Goal: Information Seeking & Learning: Check status

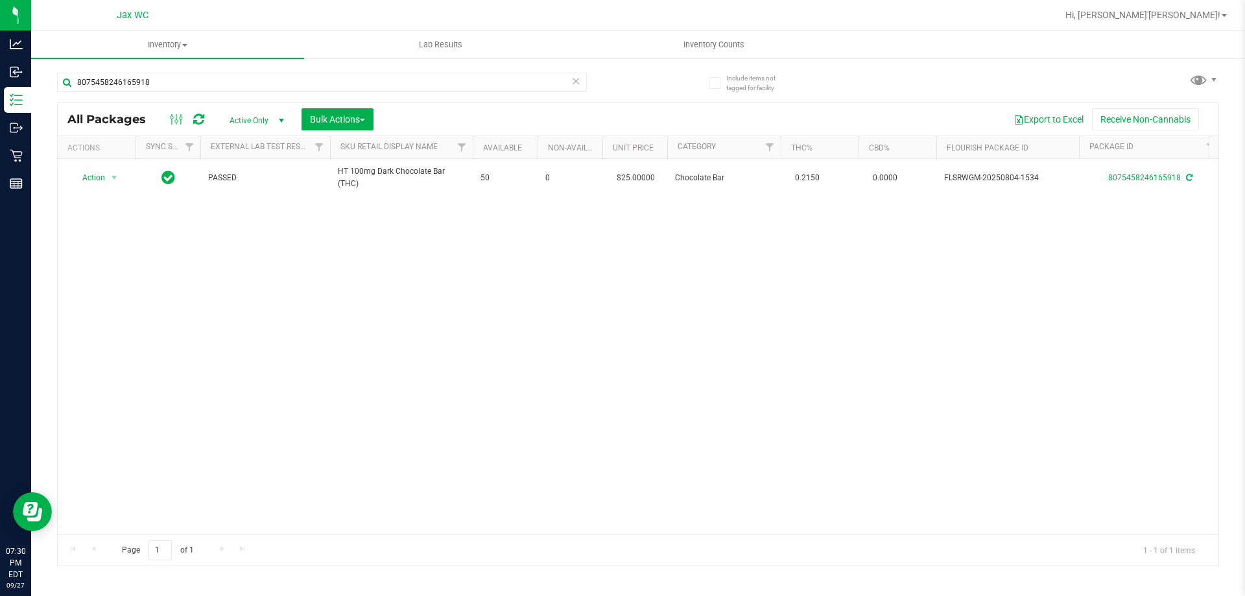
click at [208, 92] on div "8075458246165918" at bounding box center [322, 88] width 530 height 30
click at [204, 81] on input "8075458246165918" at bounding box center [322, 82] width 530 height 19
type input "7838974499294697"
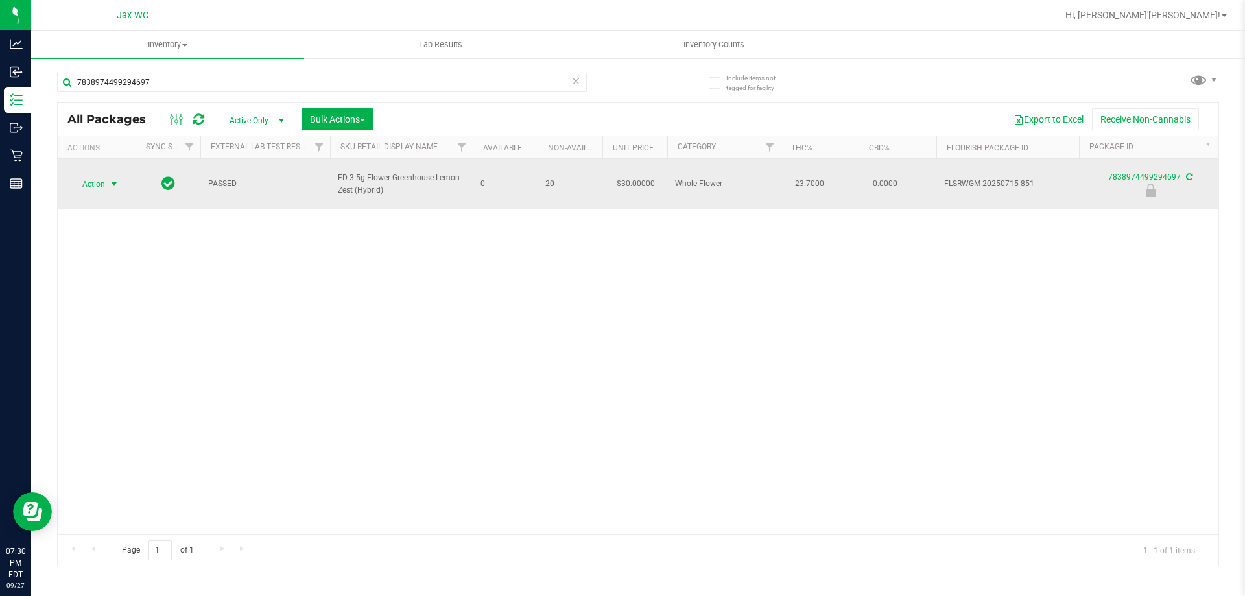
click at [97, 178] on span "Action" at bounding box center [88, 184] width 35 height 18
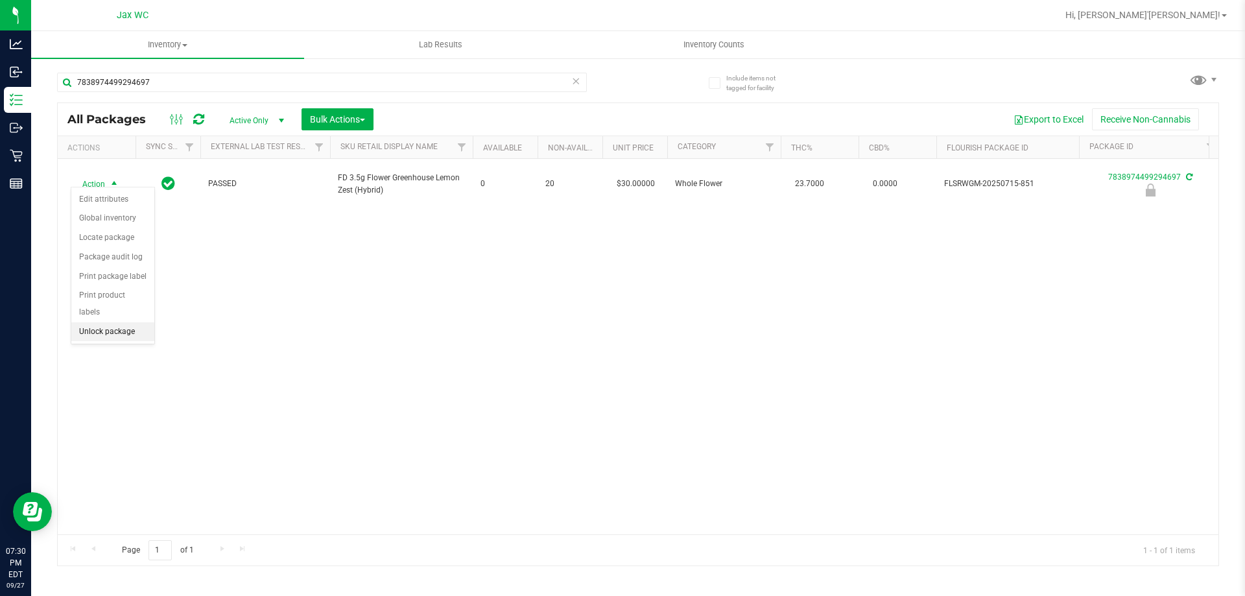
click at [114, 322] on li "Unlock package" at bounding box center [112, 331] width 83 height 19
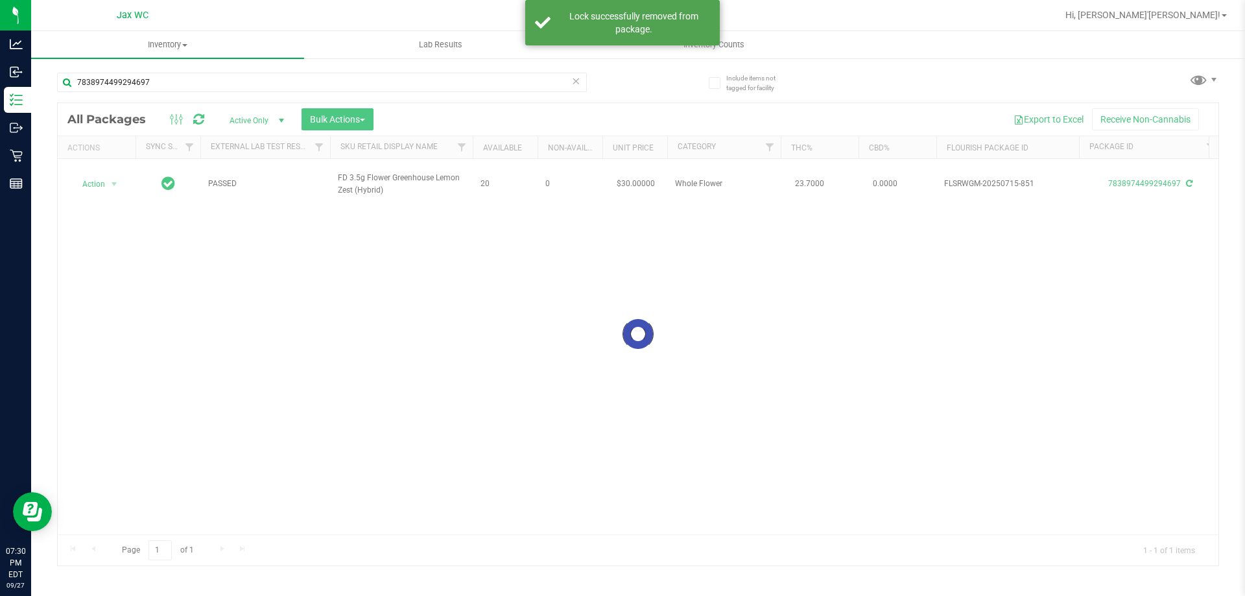
click at [94, 179] on div at bounding box center [638, 334] width 1160 height 462
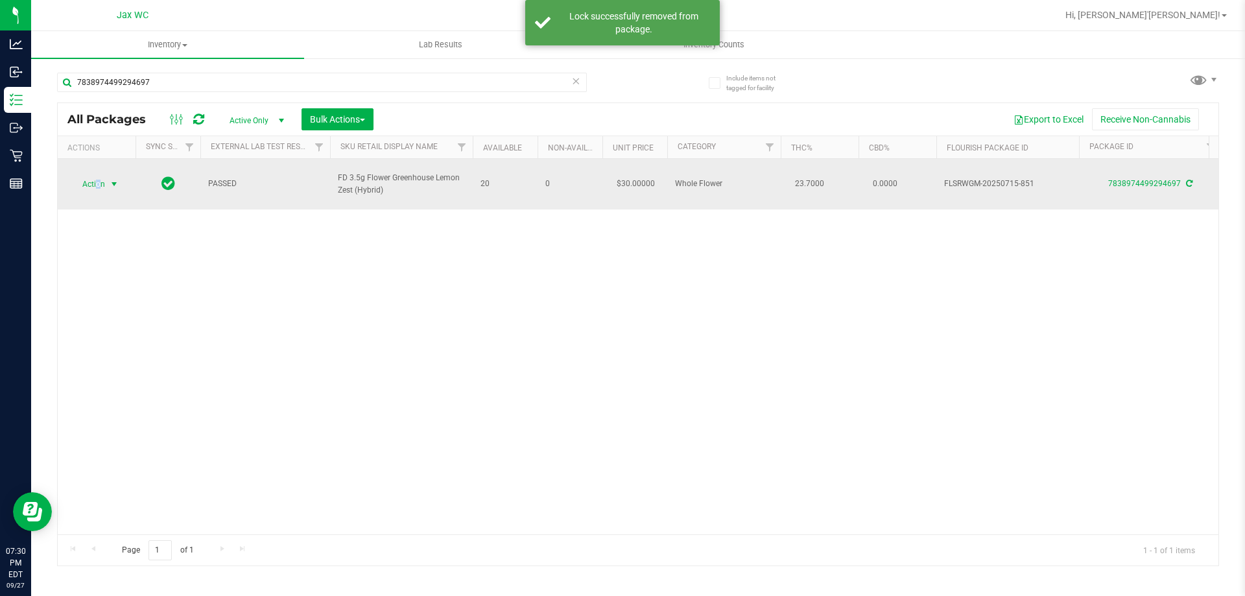
click at [98, 180] on span "Action" at bounding box center [88, 184] width 35 height 18
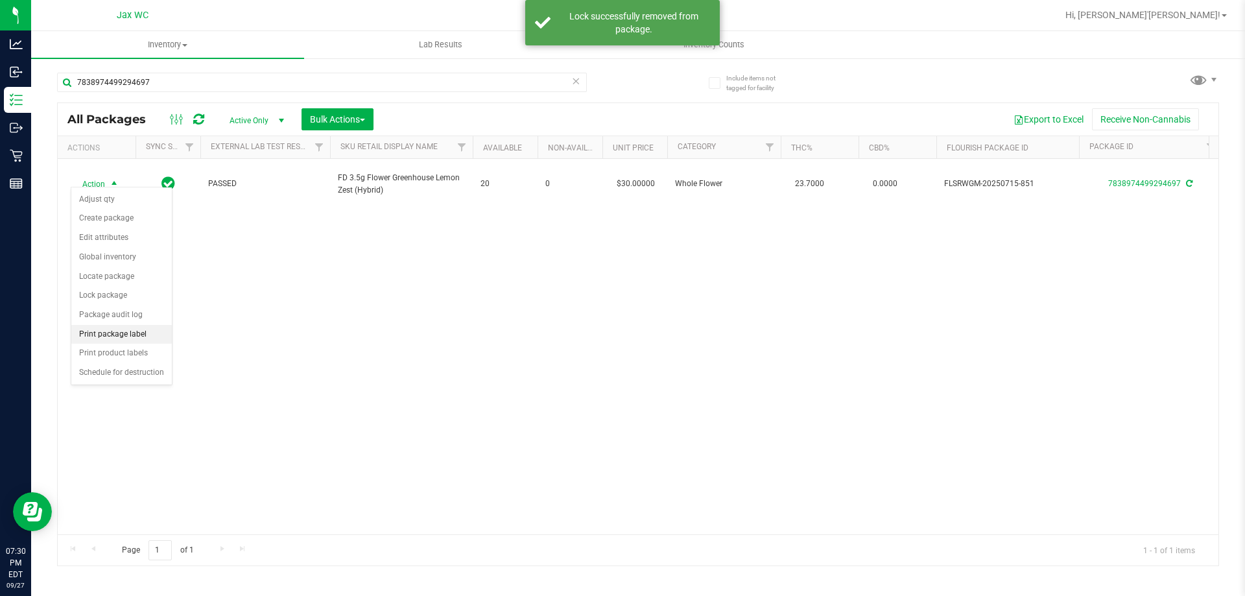
click at [147, 339] on li "Print package label" at bounding box center [121, 334] width 100 height 19
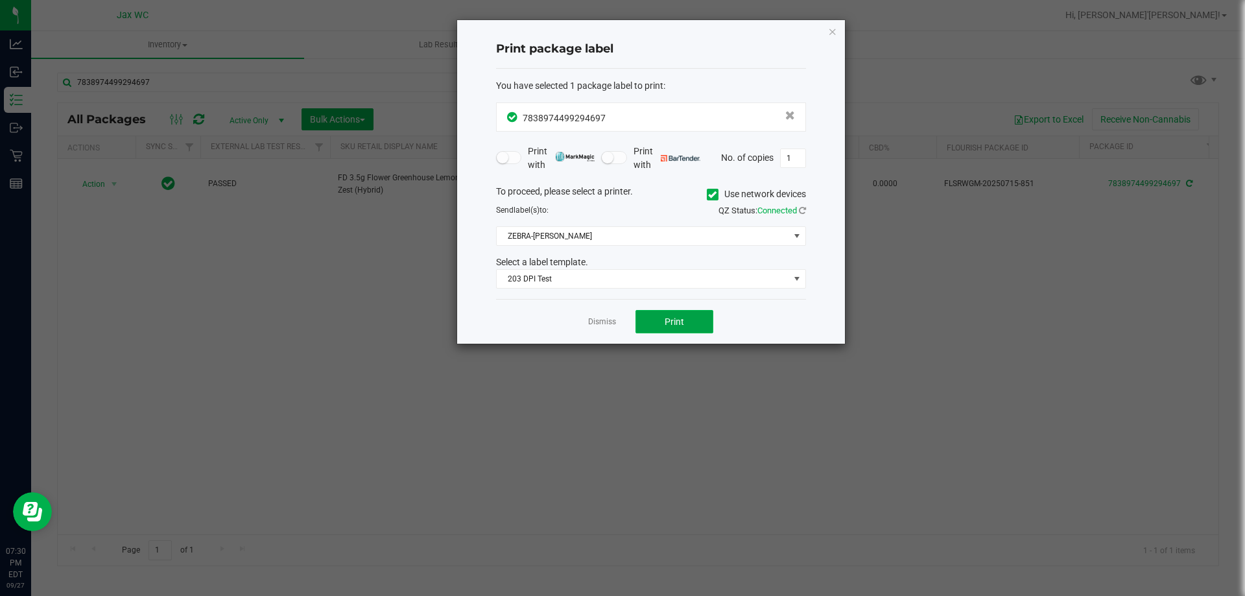
click at [653, 320] on button "Print" at bounding box center [674, 321] width 78 height 23
click at [580, 322] on div "Dismiss Print" at bounding box center [651, 321] width 310 height 45
click at [607, 325] on link "Dismiss" at bounding box center [602, 321] width 28 height 11
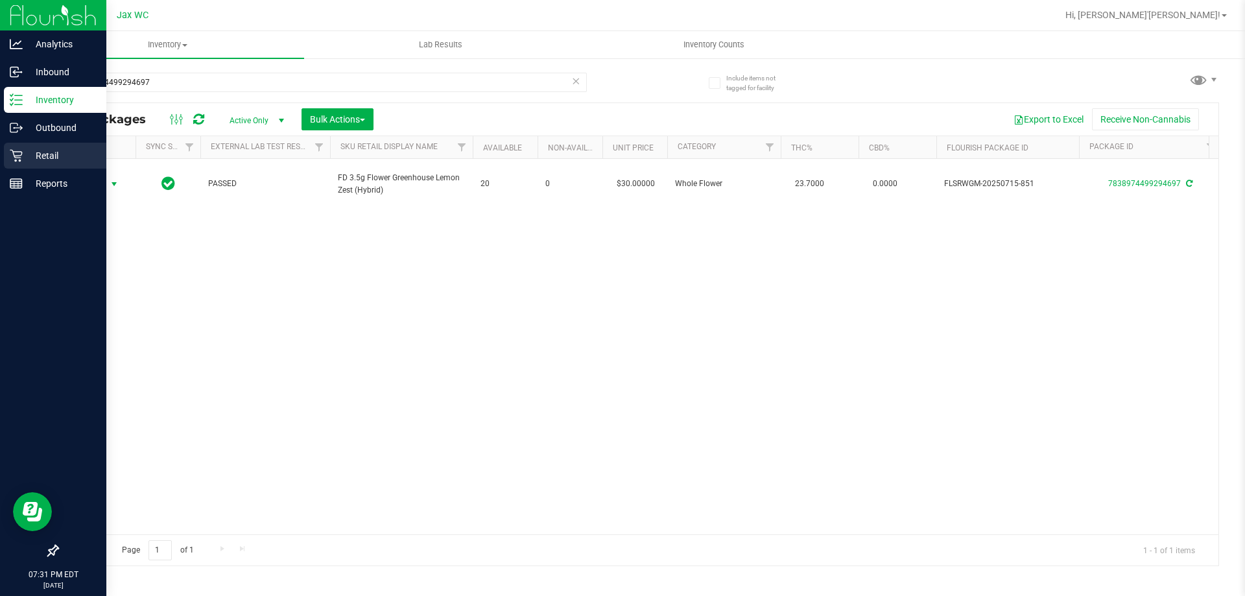
click at [24, 154] on p "Retail" at bounding box center [62, 156] width 78 height 16
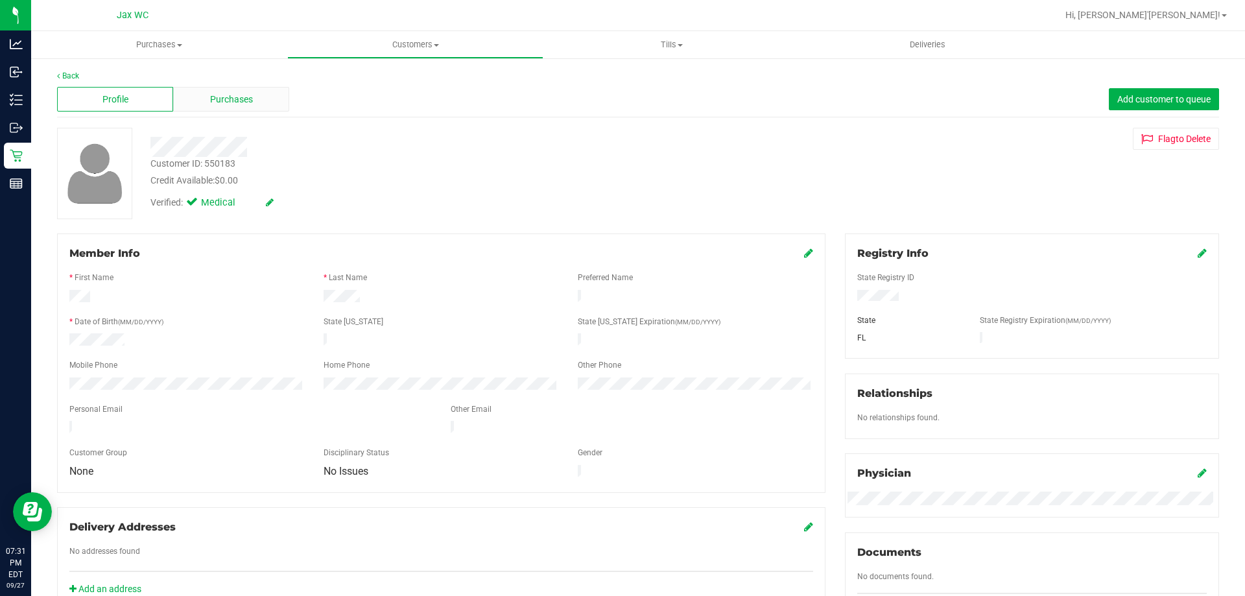
click at [242, 103] on span "Purchases" at bounding box center [231, 100] width 43 height 14
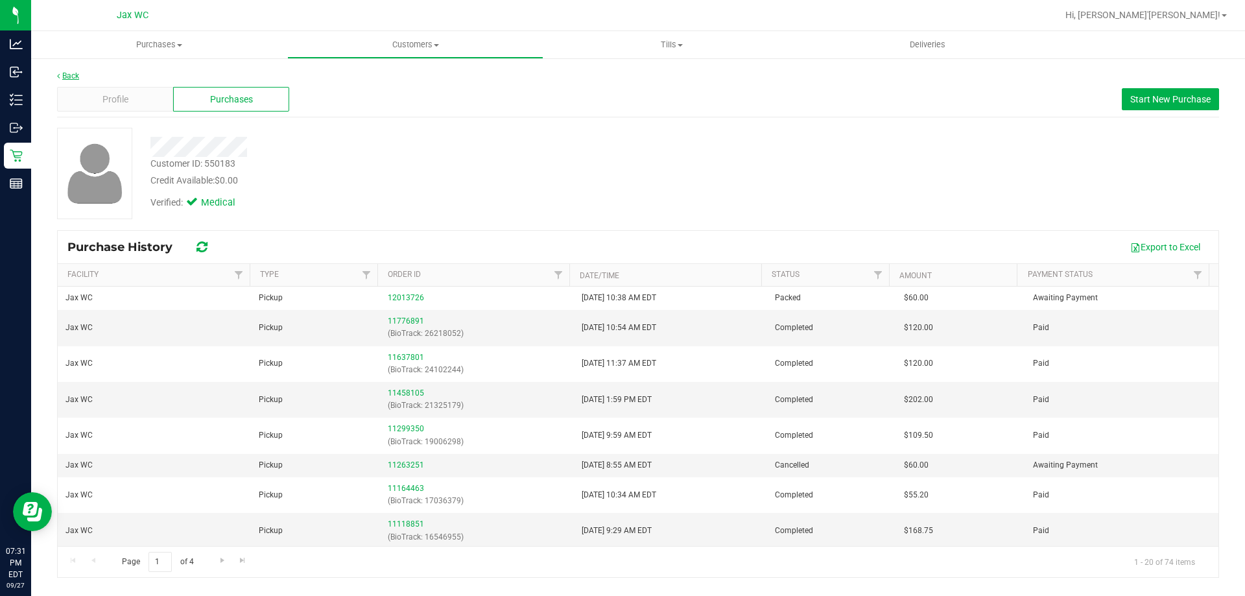
click at [63, 74] on link "Back" at bounding box center [68, 75] width 22 height 9
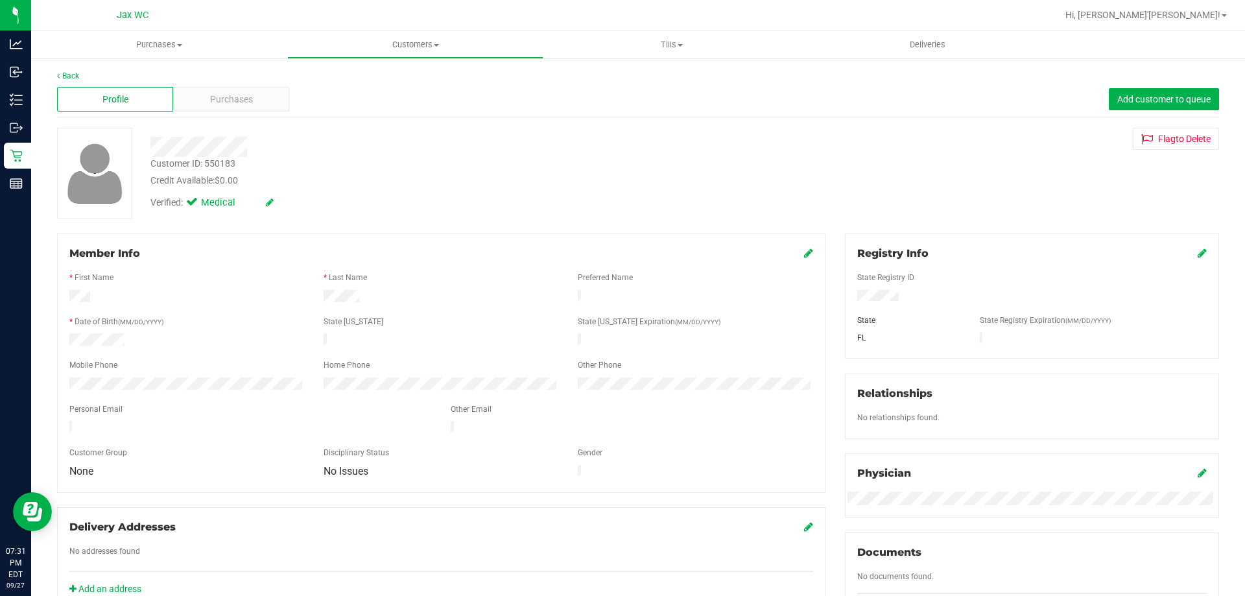
click at [56, 75] on div "Back Profile Purchases Add customer to queue Customer ID: 550183 Credit Availab…" at bounding box center [638, 498] width 1214 height 882
click at [73, 75] on link "Back" at bounding box center [68, 75] width 22 height 9
click at [200, 84] on div "Profile Purchases Add customer to queue" at bounding box center [638, 100] width 1162 height 36
click at [206, 99] on div "Purchases" at bounding box center [231, 99] width 116 height 25
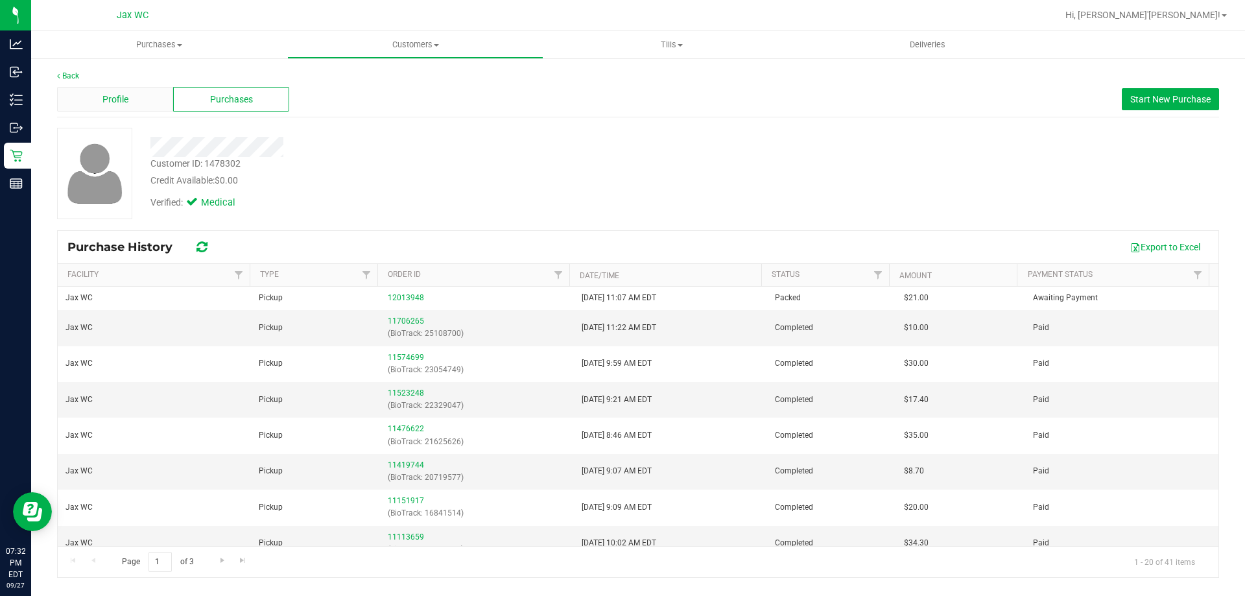
click at [134, 101] on div "Profile" at bounding box center [115, 99] width 116 height 25
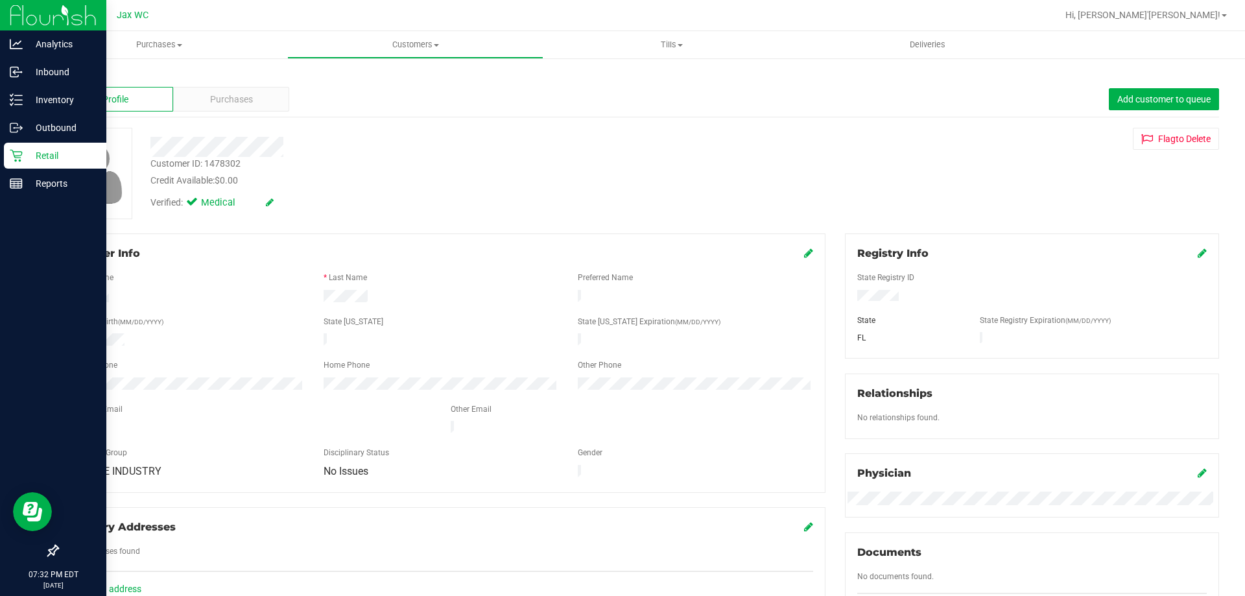
click at [4, 156] on div "Retail" at bounding box center [55, 156] width 102 height 26
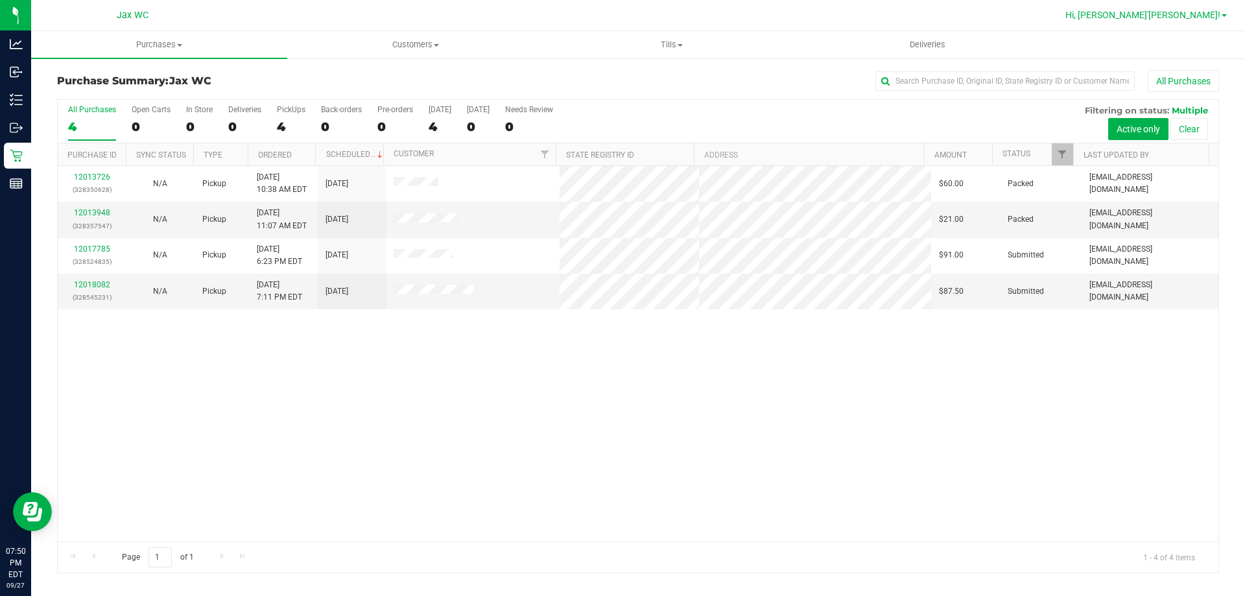
click at [1199, 12] on span "Hi, [PERSON_NAME]'[PERSON_NAME]!" at bounding box center [1142, 15] width 155 height 10
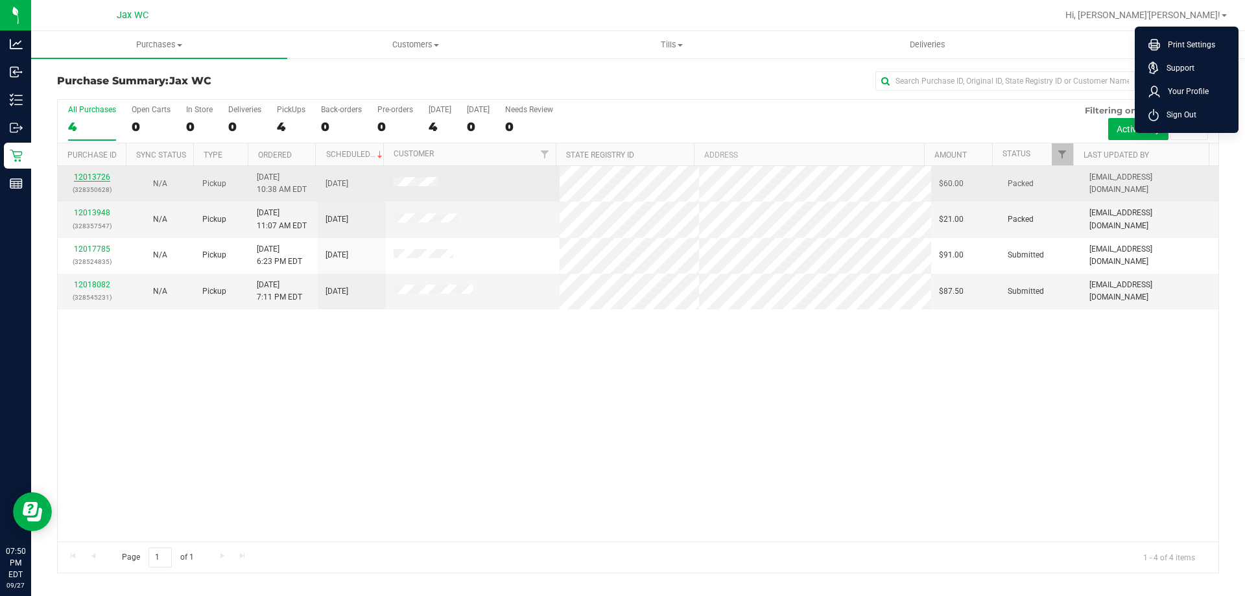
click at [82, 176] on link "12013726" at bounding box center [92, 176] width 36 height 9
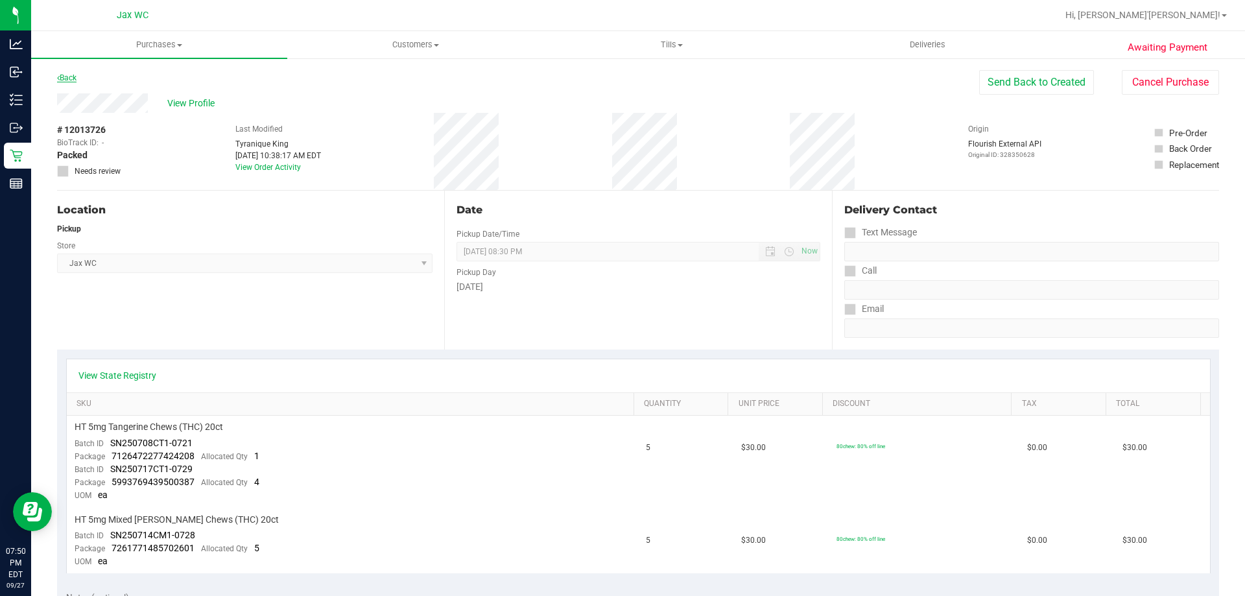
click at [66, 76] on link "Back" at bounding box center [66, 77] width 19 height 9
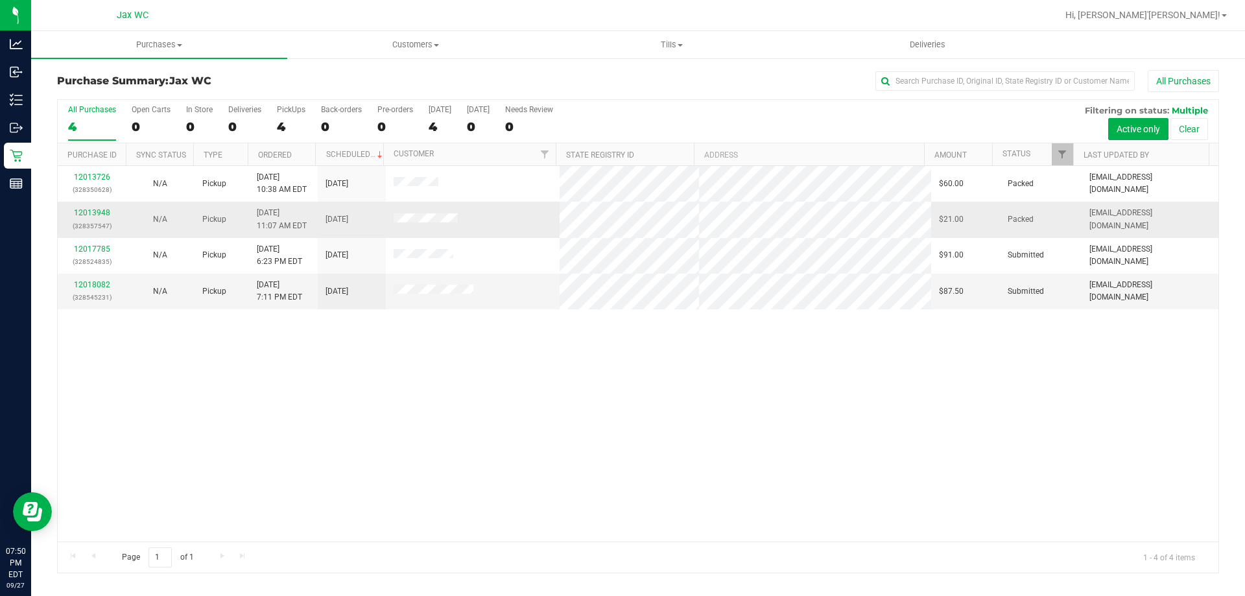
click at [91, 218] on div "12013948 (328357547)" at bounding box center [91, 219] width 53 height 25
click at [91, 214] on link "12013948" at bounding box center [92, 212] width 36 height 9
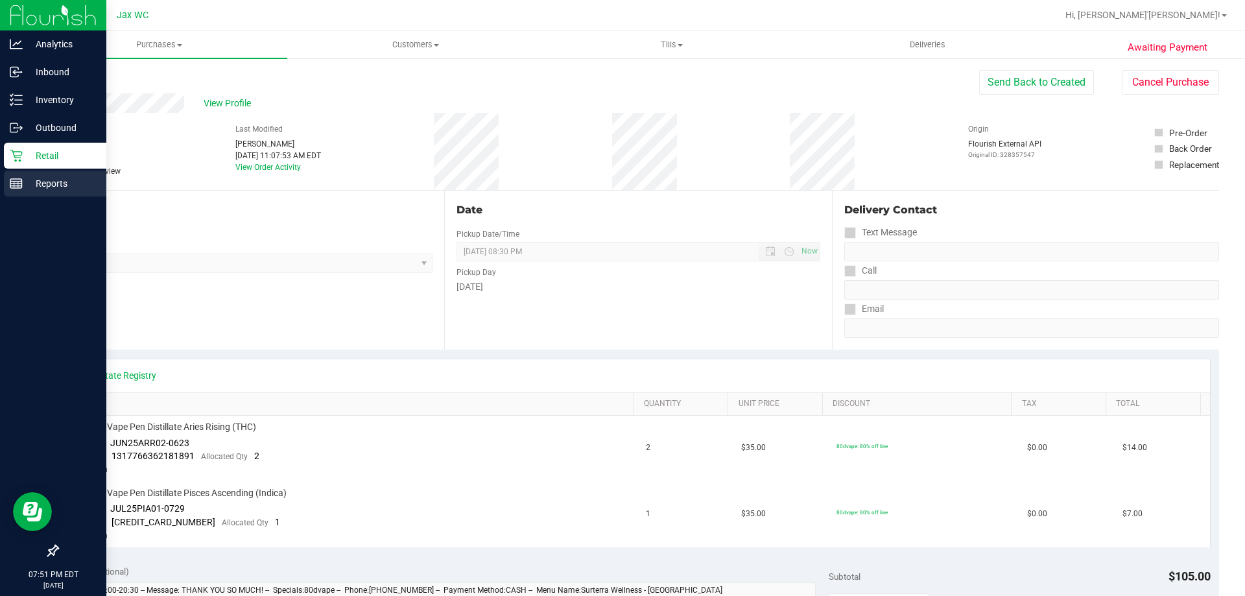
click at [62, 193] on div "Reports" at bounding box center [55, 184] width 102 height 26
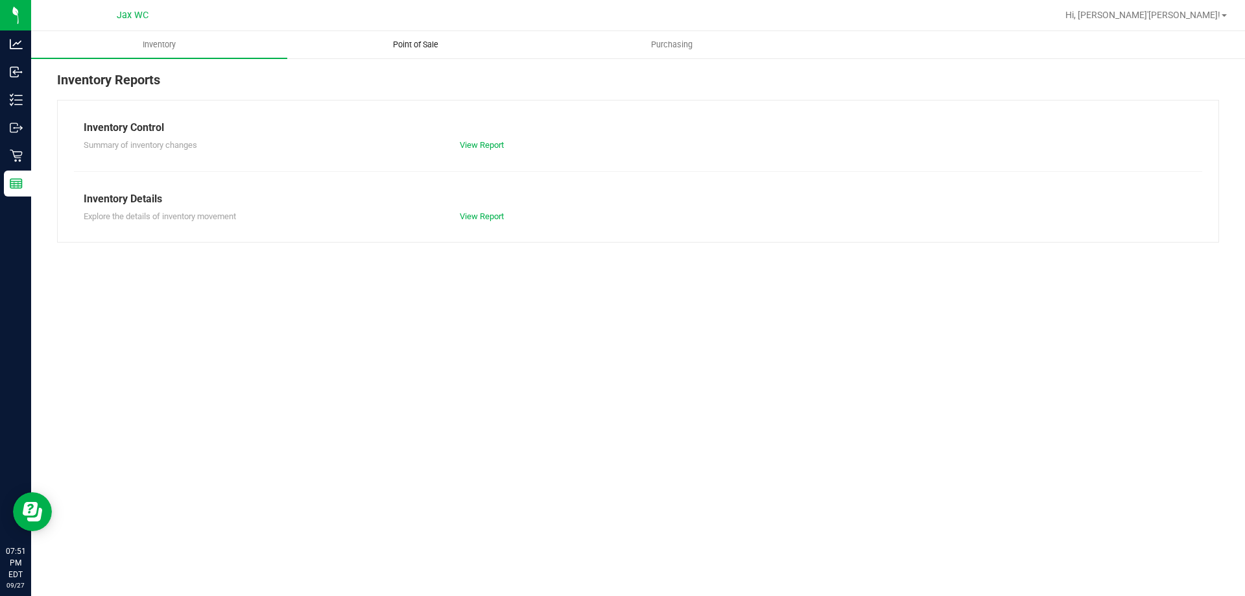
click at [424, 43] on span "Point of Sale" at bounding box center [415, 45] width 80 height 12
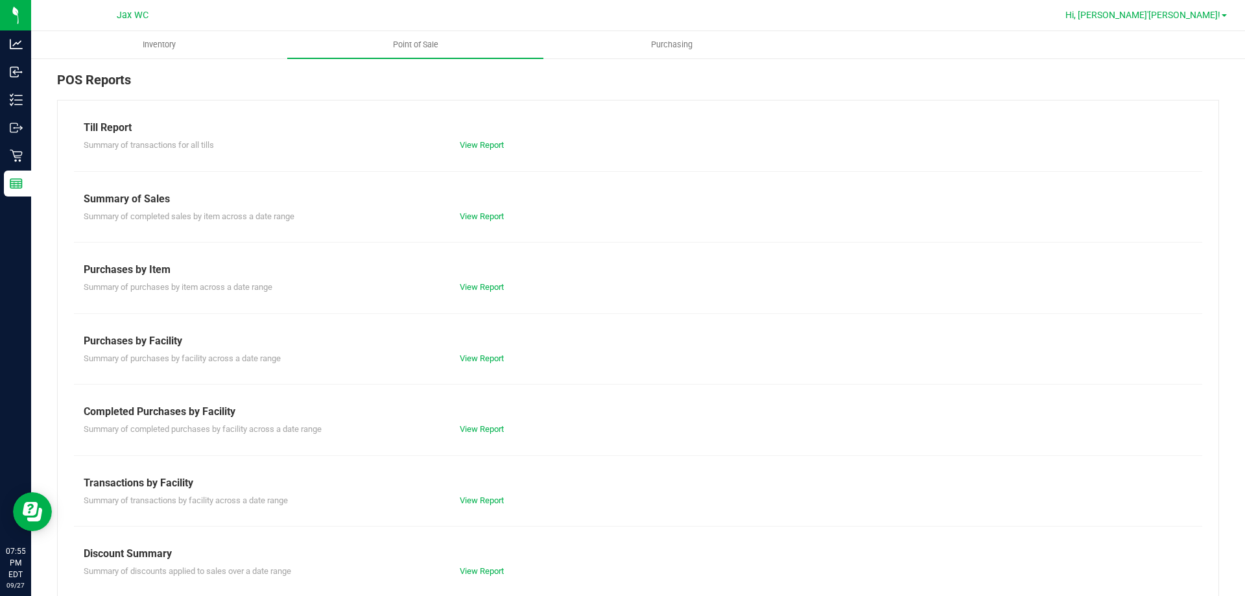
click at [1200, 9] on link "Hi, [PERSON_NAME]'[PERSON_NAME]!" at bounding box center [1146, 15] width 172 height 14
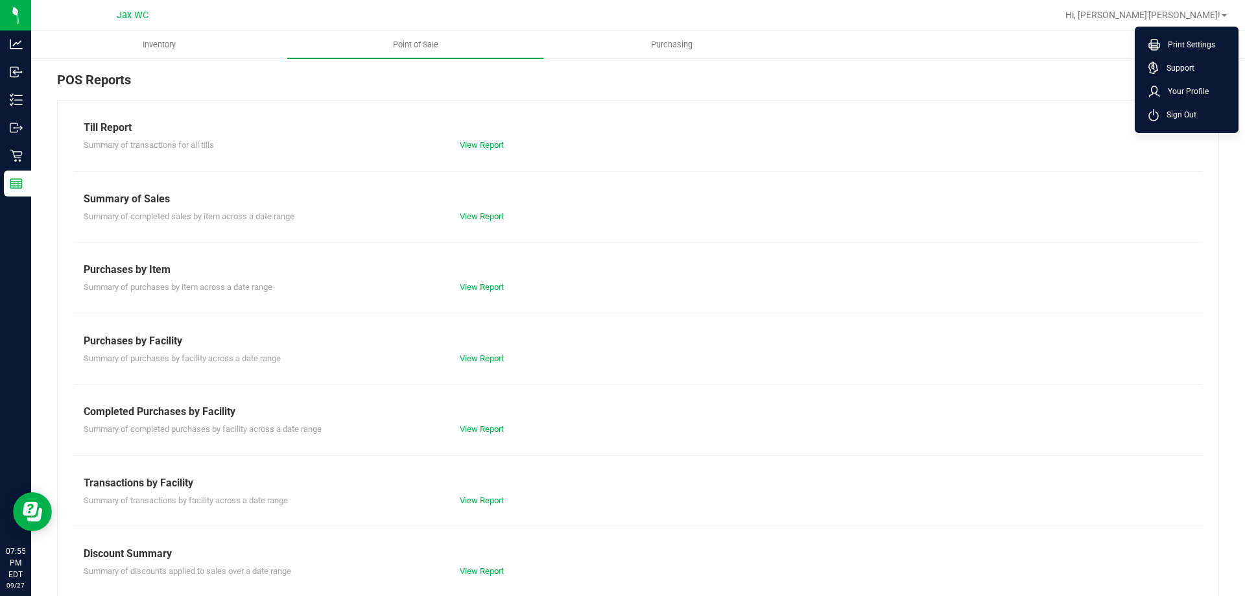
click at [1186, 127] on ul "Print Settings Support Your Profile Sign Out" at bounding box center [1187, 80] width 104 height 106
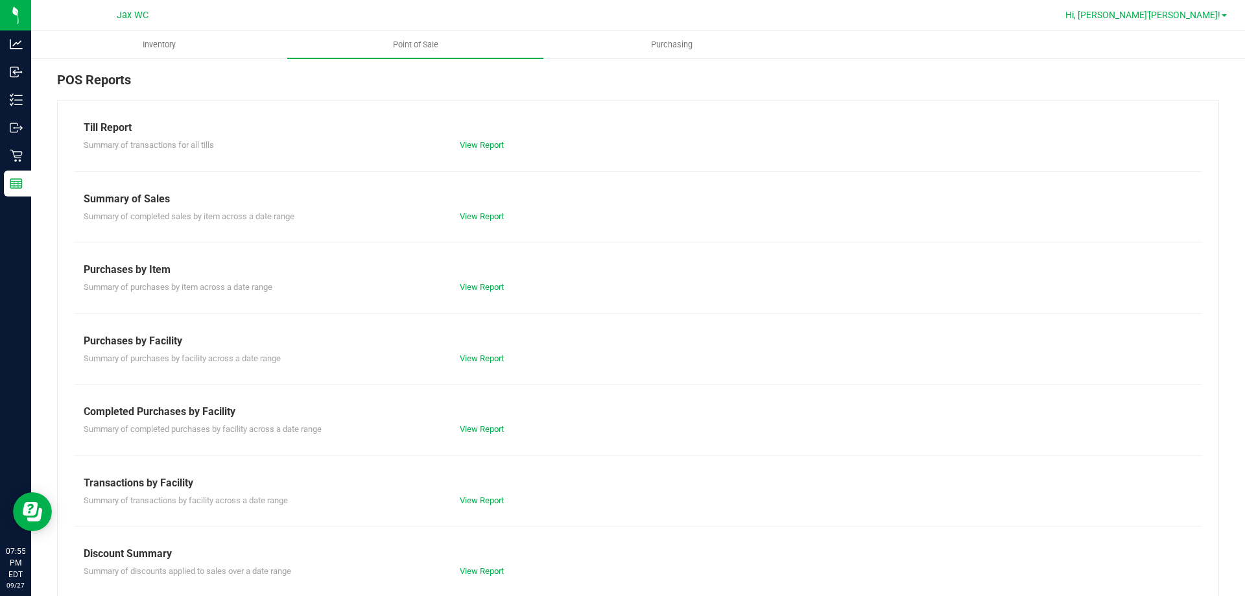
click at [1205, 10] on link "Hi, [PERSON_NAME]'[PERSON_NAME]!" at bounding box center [1146, 15] width 172 height 14
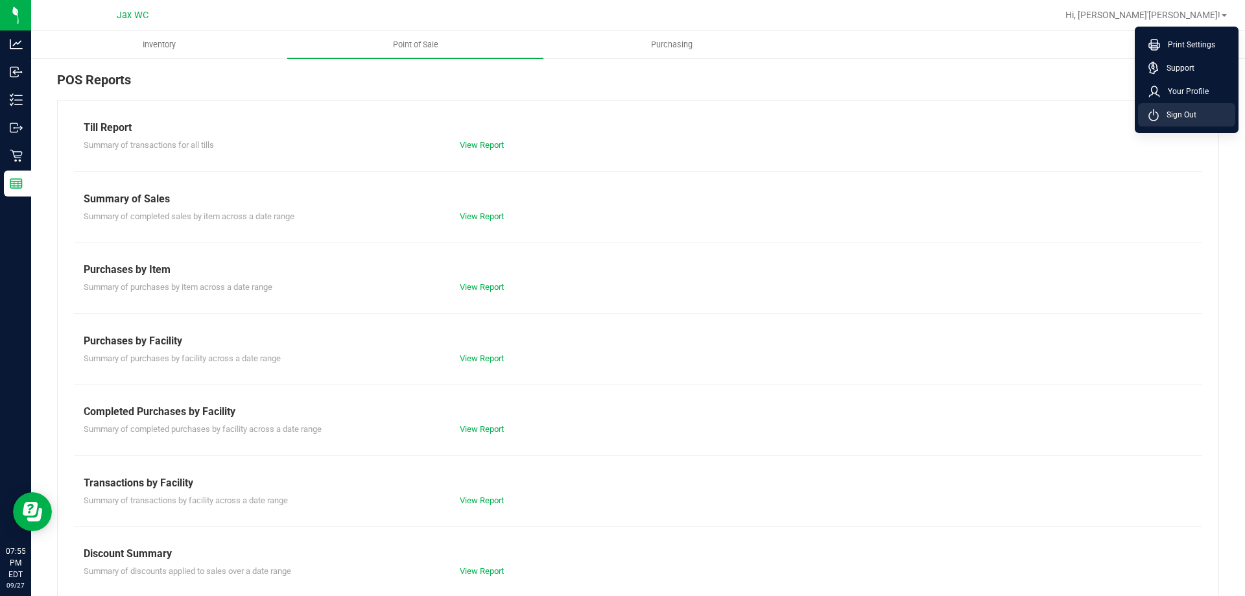
click at [1194, 113] on span "Sign Out" at bounding box center [1178, 114] width 38 height 13
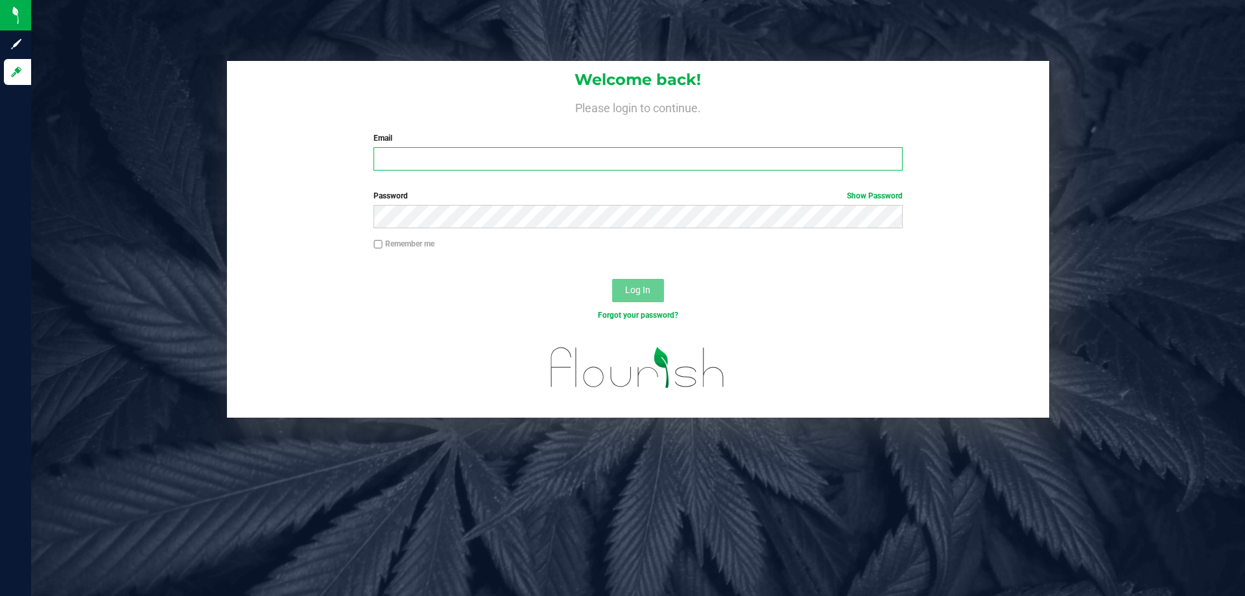
click at [539, 162] on input "Email" at bounding box center [637, 158] width 528 height 23
type input "[EMAIL_ADDRESS][DOMAIN_NAME]"
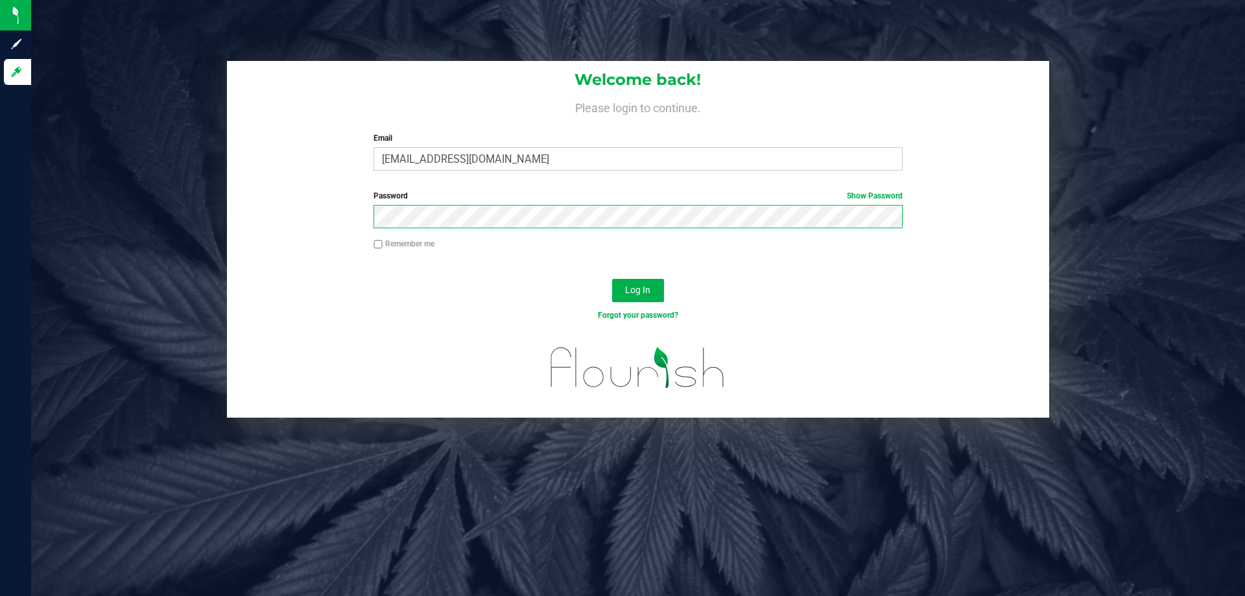
click at [612, 279] on button "Log In" at bounding box center [638, 290] width 52 height 23
